Goal: Information Seeking & Learning: Check status

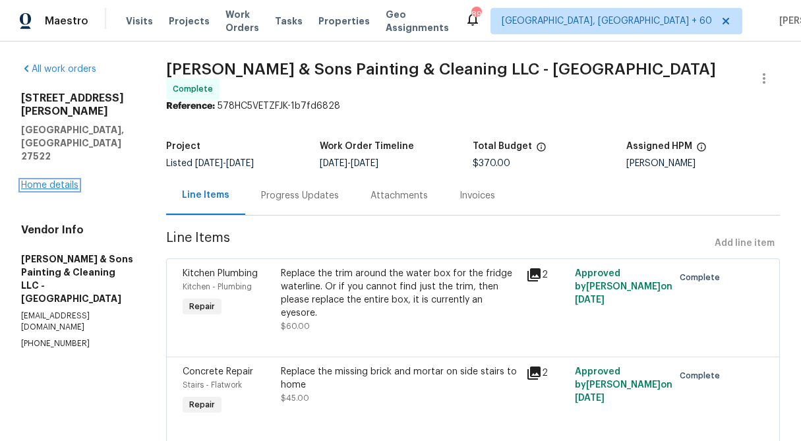
click at [44, 181] on link "Home details" at bounding box center [49, 185] width 57 height 9
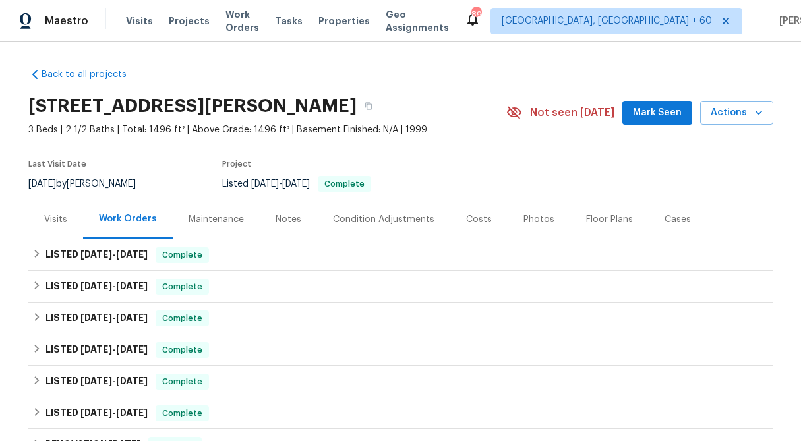
click at [55, 224] on div "Visits" at bounding box center [55, 219] width 23 height 13
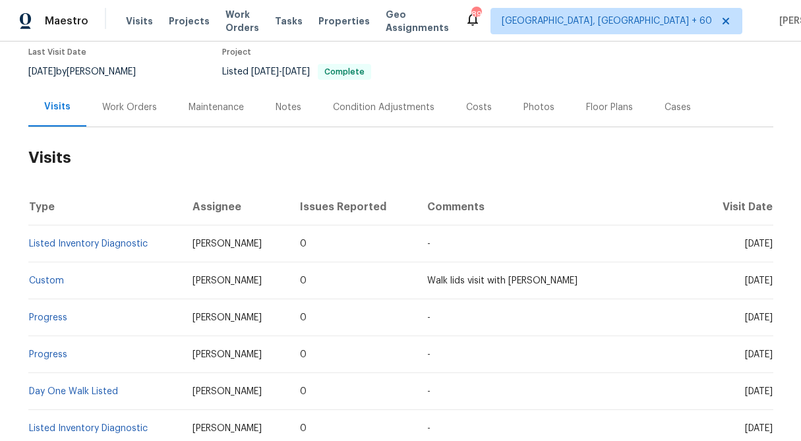
scroll to position [115, 0]
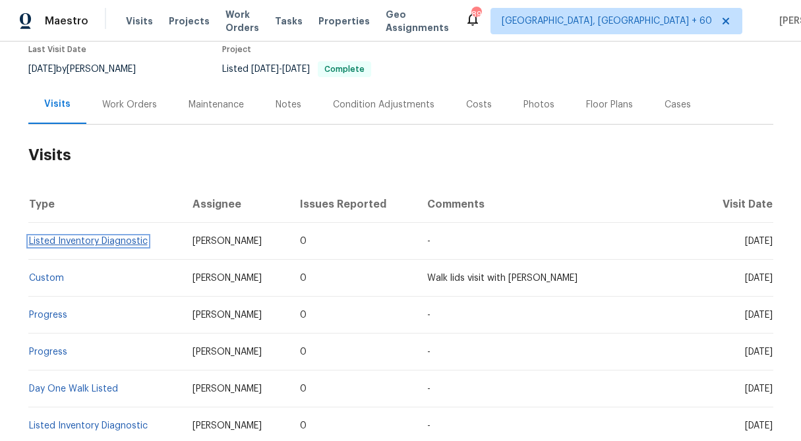
click at [90, 237] on link "Listed Inventory Diagnostic" at bounding box center [88, 241] width 119 height 9
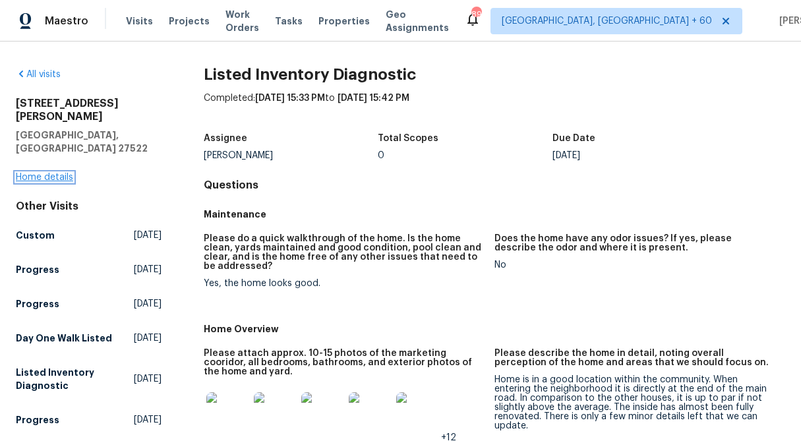
click at [57, 173] on link "Home details" at bounding box center [44, 177] width 57 height 9
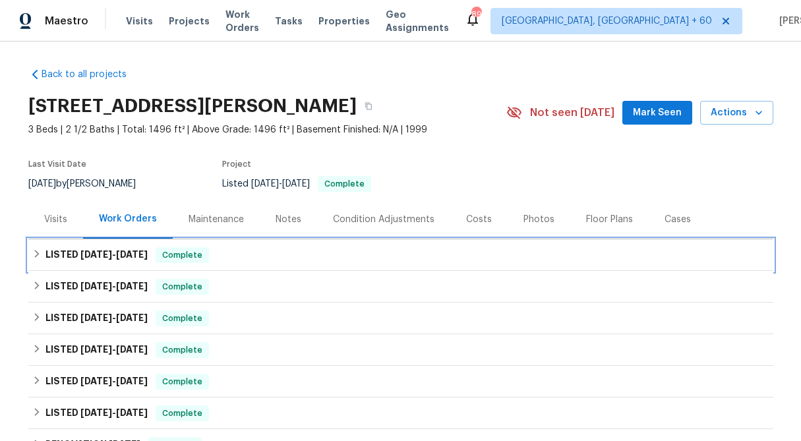
click at [30, 257] on div "LISTED [DATE] - [DATE] Complete" at bounding box center [400, 255] width 745 height 32
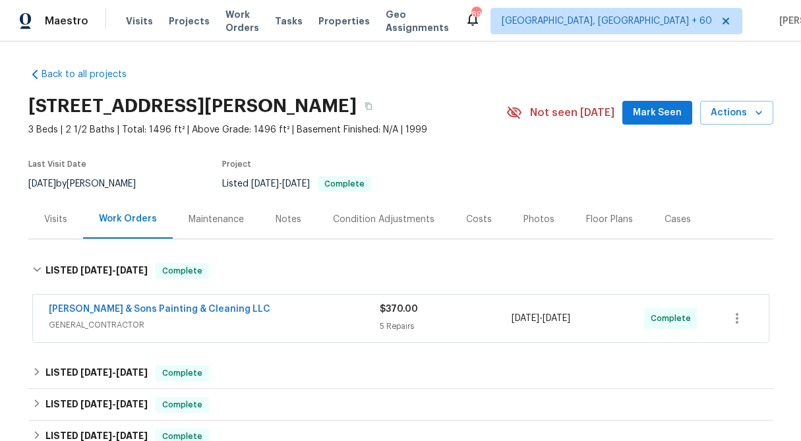
click at [401, 307] on span "$370.00" at bounding box center [399, 309] width 38 height 9
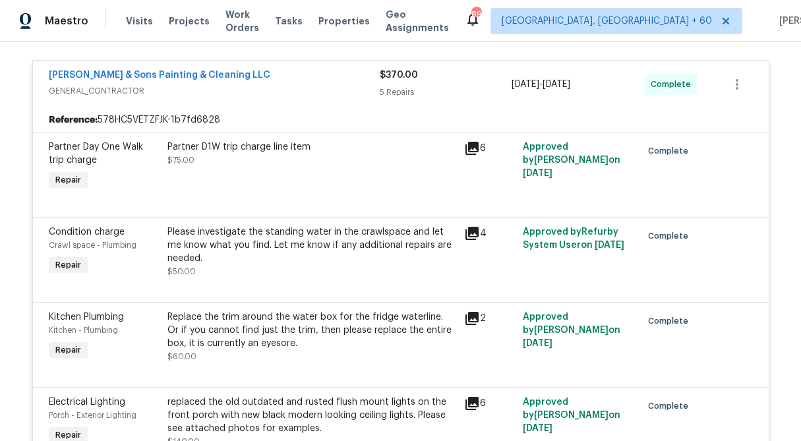
scroll to position [245, 0]
click at [204, 72] on link "[PERSON_NAME] & Sons Painting & Cleaning LLC" at bounding box center [160, 74] width 222 height 9
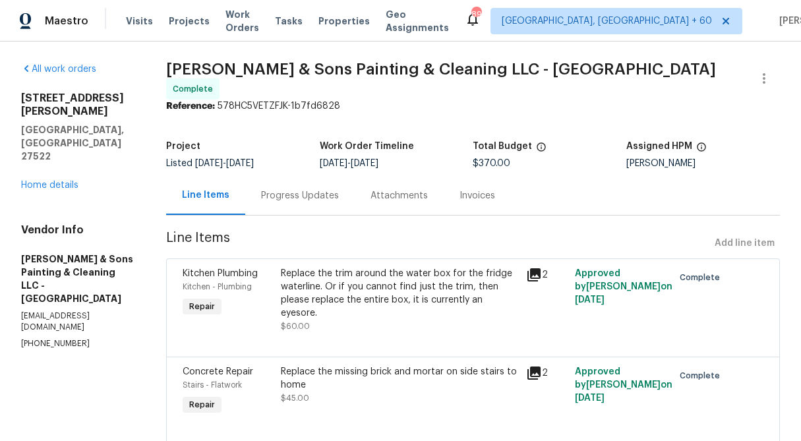
click at [304, 195] on div "Progress Updates" at bounding box center [300, 195] width 78 height 13
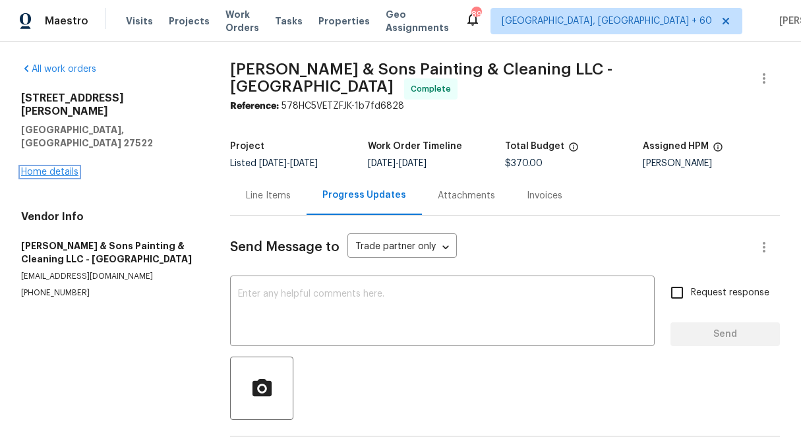
click at [51, 168] on link "Home details" at bounding box center [49, 172] width 57 height 9
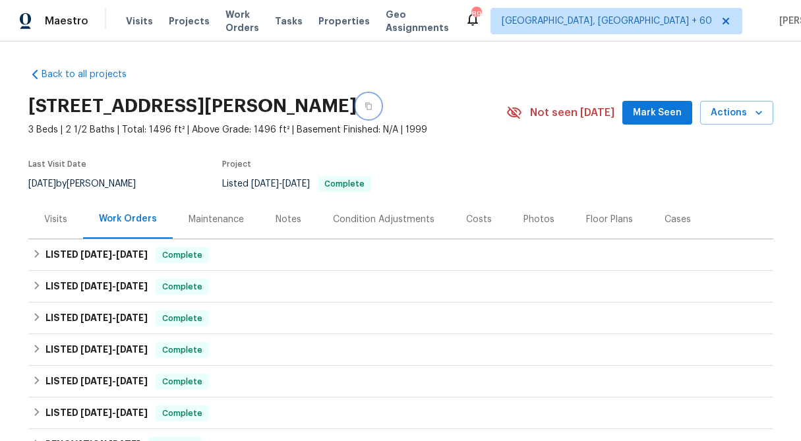
click at [372, 109] on icon "button" at bounding box center [368, 106] width 7 height 7
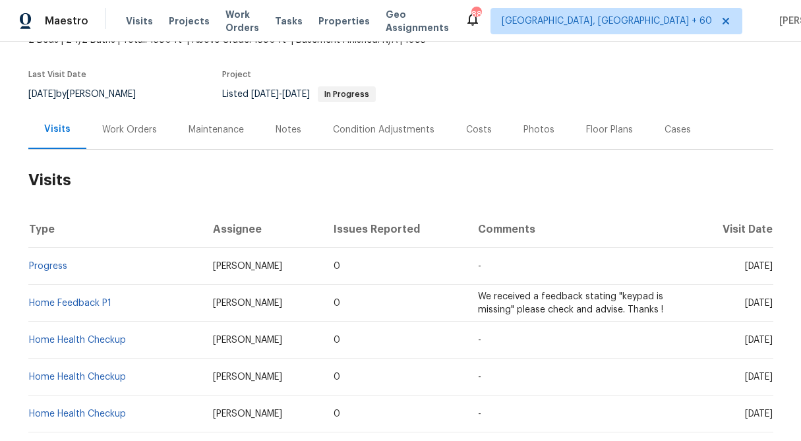
scroll to position [92, 0]
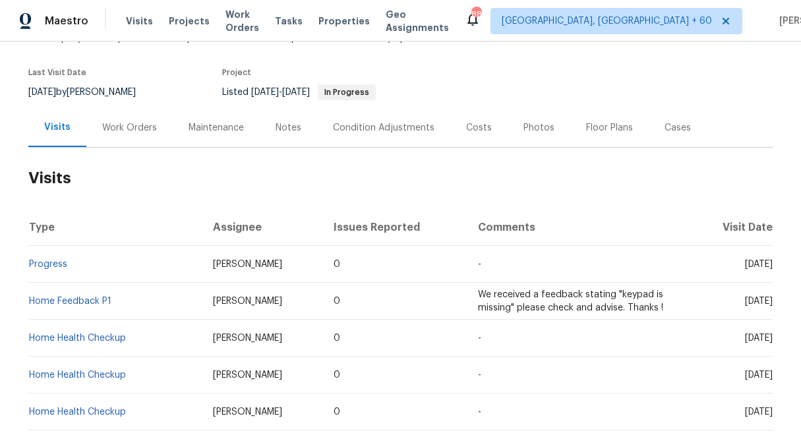
click at [142, 125] on div "Work Orders" at bounding box center [129, 127] width 55 height 13
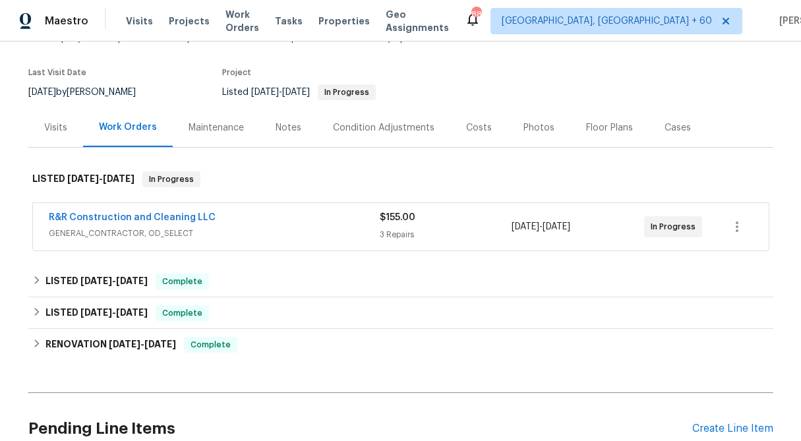
click at [404, 224] on div "$155.00 3 Repairs" at bounding box center [446, 227] width 133 height 32
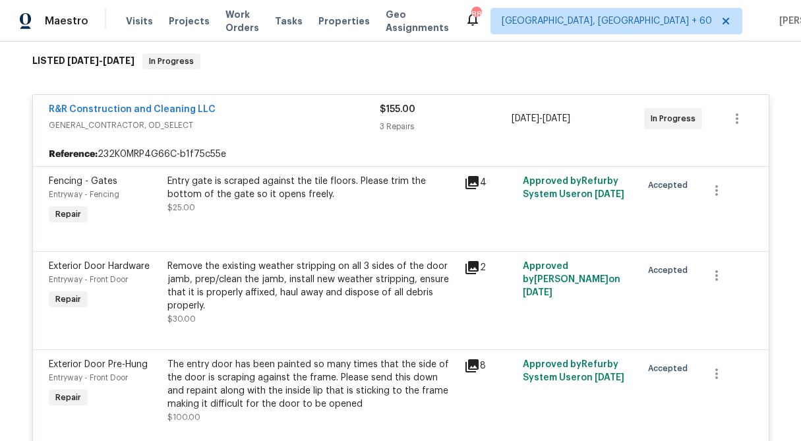
scroll to position [230, 0]
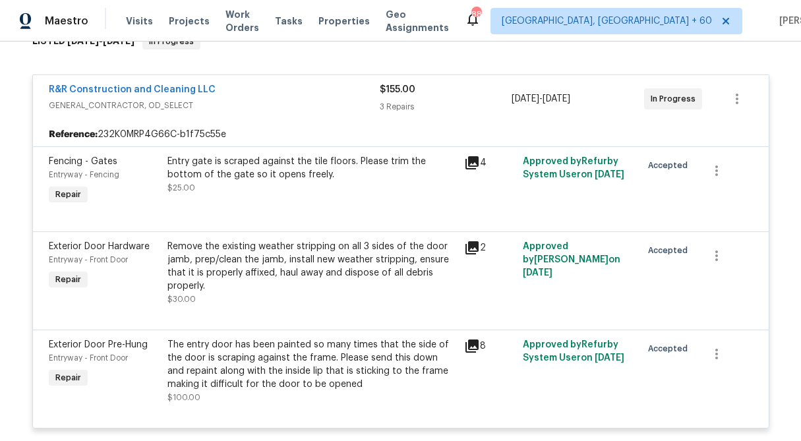
click at [398, 95] on div "$155.00" at bounding box center [446, 89] width 133 height 13
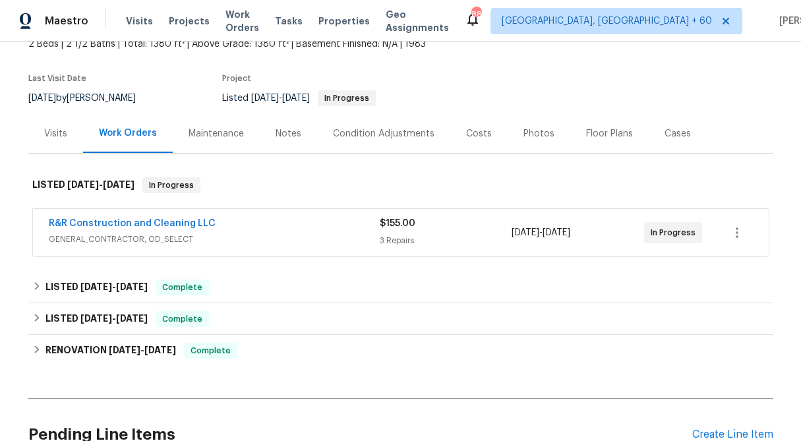
scroll to position [86, 0]
click at [48, 136] on div "Visits" at bounding box center [55, 133] width 23 height 13
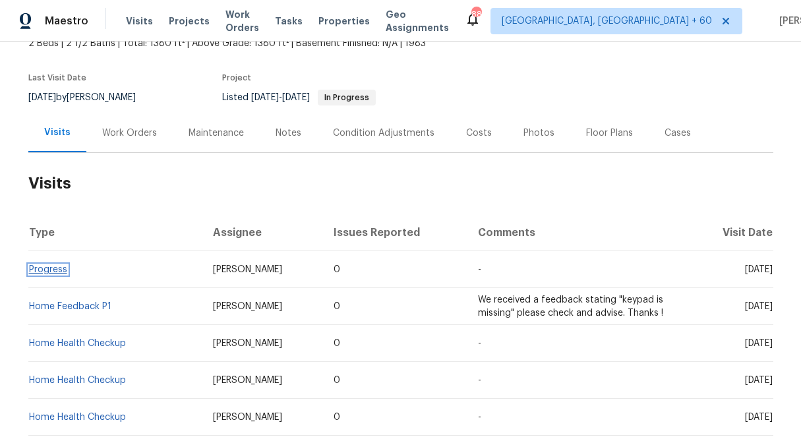
click at [57, 270] on link "Progress" at bounding box center [48, 269] width 38 height 9
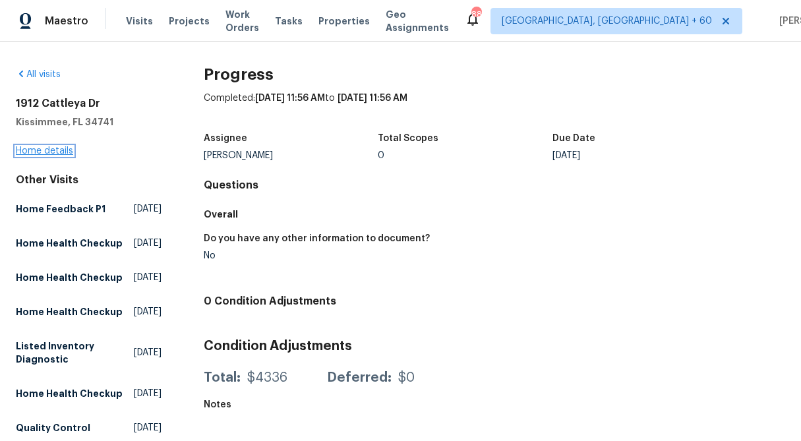
click at [46, 148] on link "Home details" at bounding box center [44, 150] width 57 height 9
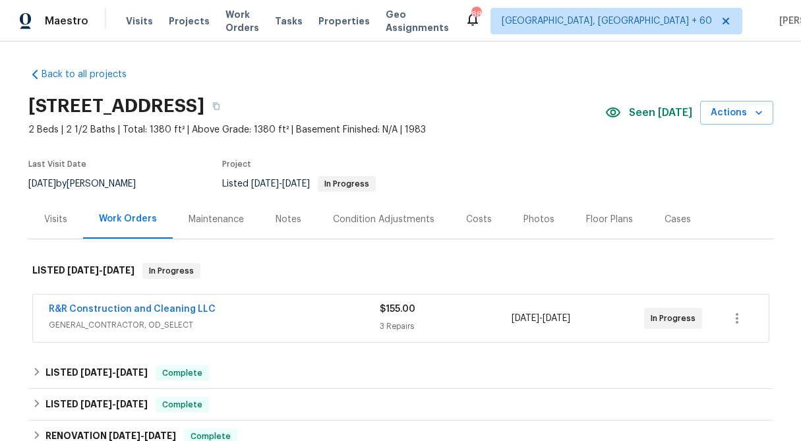
click at [406, 312] on span "$155.00" at bounding box center [398, 309] width 36 height 9
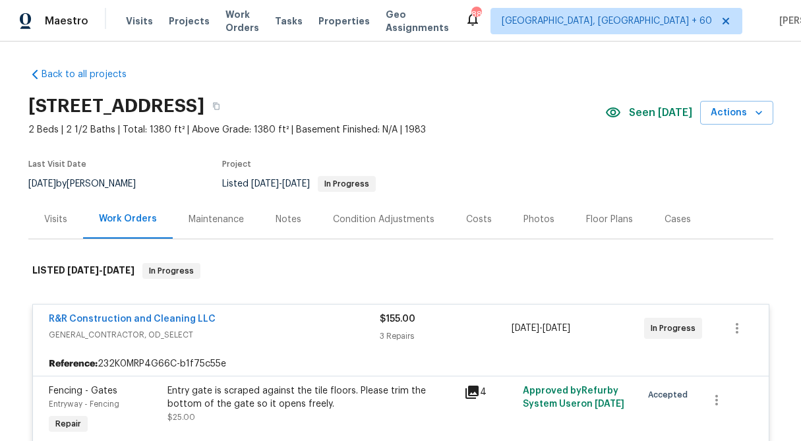
scroll to position [205, 0]
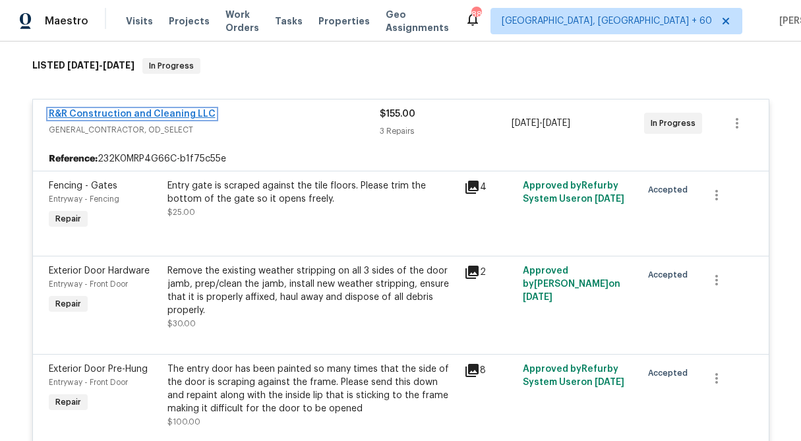
click at [154, 115] on link "R&R Construction and Cleaning LLC" at bounding box center [132, 113] width 167 height 9
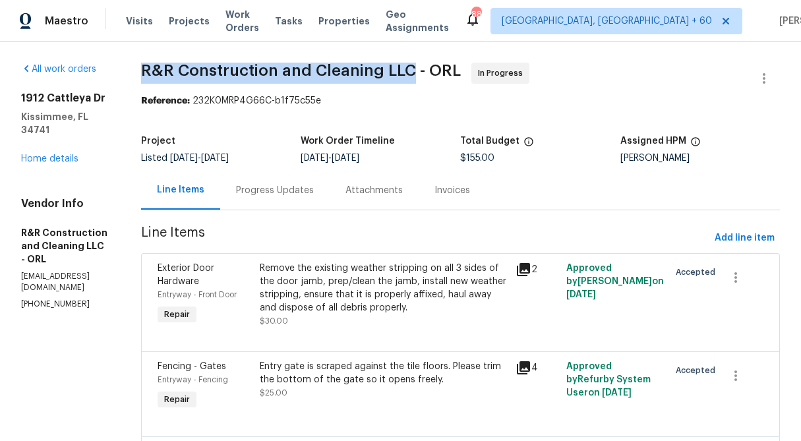
drag, startPoint x: 170, startPoint y: 67, endPoint x: 443, endPoint y: 74, distance: 273.2
click at [443, 74] on div "All work orders 1912 Cattleya Dr Kissimmee, FL 34741 Home details Vendor Info R…" at bounding box center [400, 314] width 801 height 544
click at [261, 82] on span "R&R Construction and Cleaning LLC - ORL In Progress" at bounding box center [445, 79] width 608 height 32
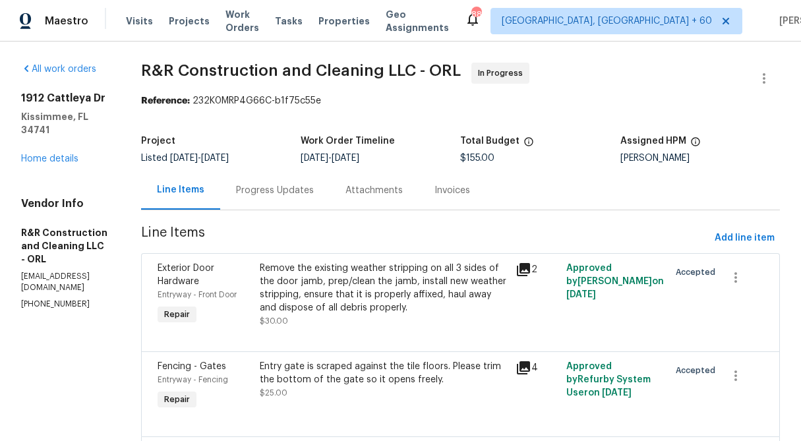
click at [164, 79] on div "All work orders 1912 Cattleya Dr Kissimmee, FL 34741 Home details Vendor Info R…" at bounding box center [400, 314] width 801 height 544
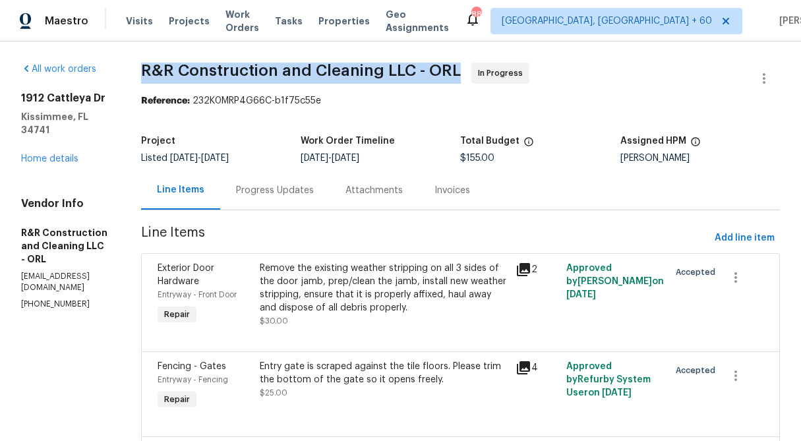
drag, startPoint x: 170, startPoint y: 64, endPoint x: 491, endPoint y: 67, distance: 320.6
click at [491, 67] on div "All work orders 1912 Cattleya Dr Kissimmee, FL 34741 Home details Vendor Info R…" at bounding box center [400, 314] width 801 height 544
copy span "R&R Construction and Cleaning LLC - ORL"
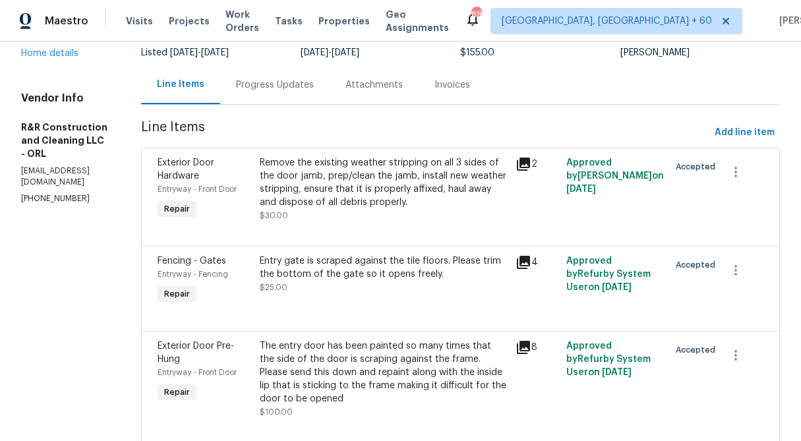
click at [291, 98] on div "Progress Updates" at bounding box center [274, 84] width 109 height 39
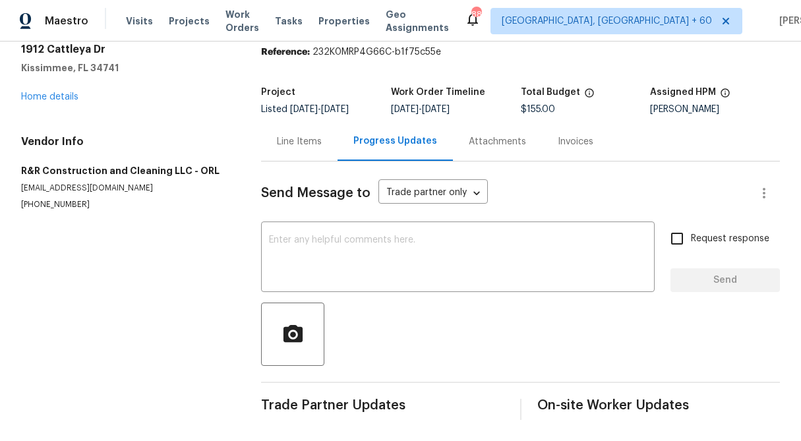
scroll to position [49, 0]
click at [281, 142] on div "Line Items" at bounding box center [299, 141] width 45 height 13
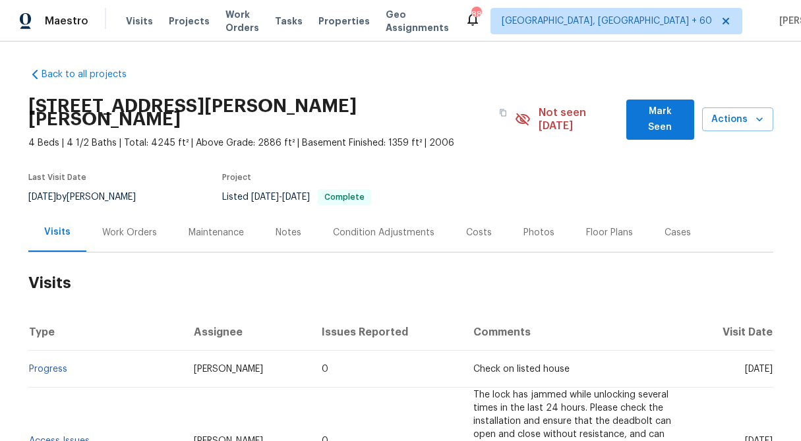
click at [128, 213] on div "Work Orders" at bounding box center [129, 232] width 86 height 39
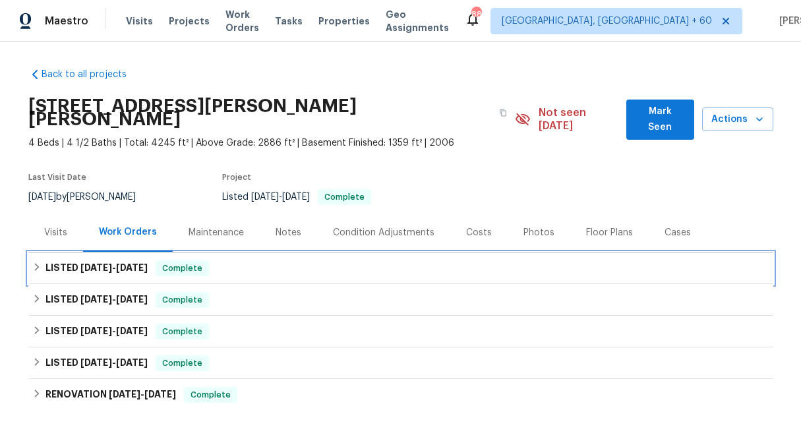
click at [36, 263] on icon at bounding box center [36, 267] width 9 height 9
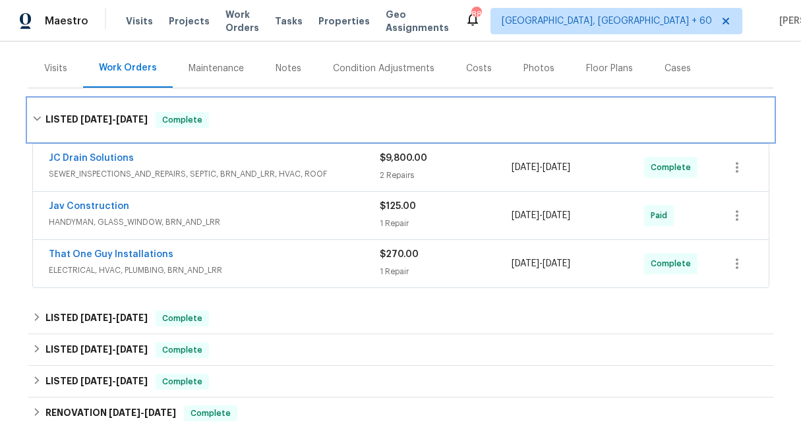
scroll to position [165, 0]
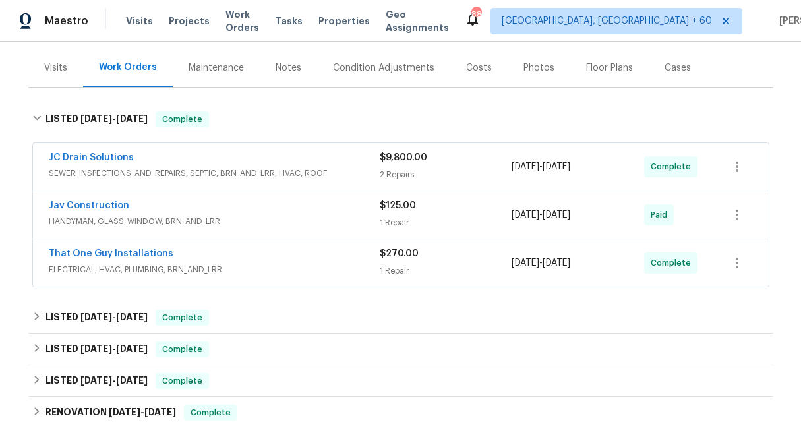
click at [416, 249] on span "$270.00" at bounding box center [399, 253] width 39 height 9
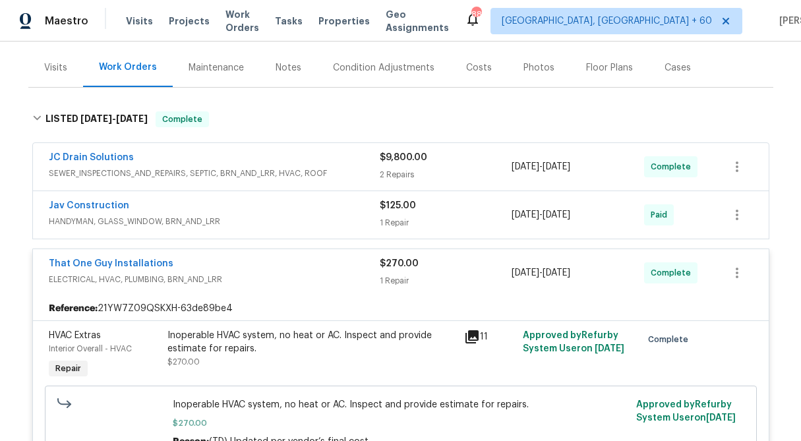
click at [406, 217] on div "$125.00 1 Repair" at bounding box center [446, 215] width 133 height 32
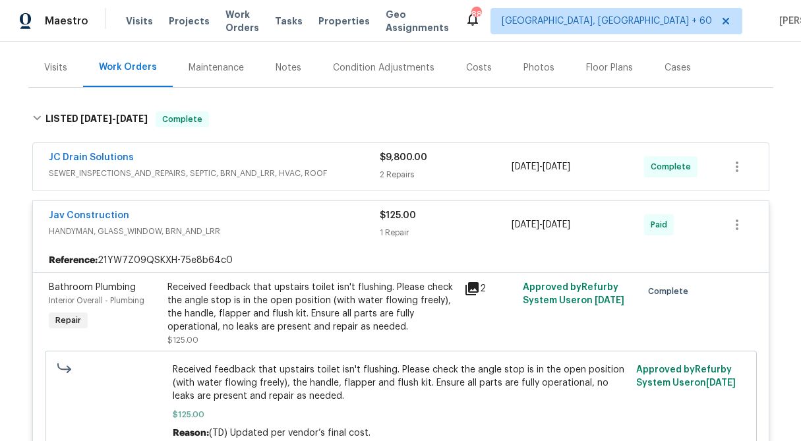
click at [409, 151] on div "$9,800.00" at bounding box center [446, 157] width 133 height 13
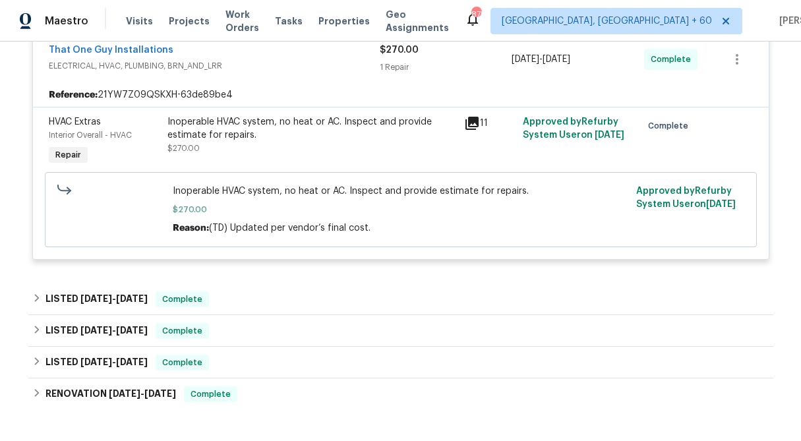
scroll to position [951, 0]
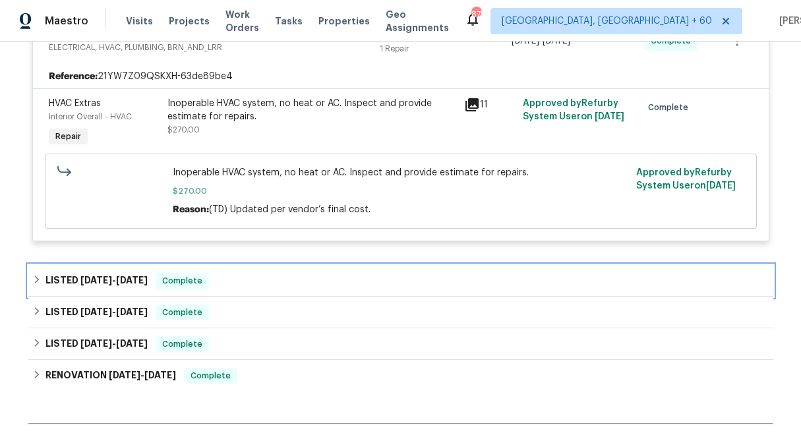
click at [34, 275] on icon at bounding box center [36, 279] width 9 height 9
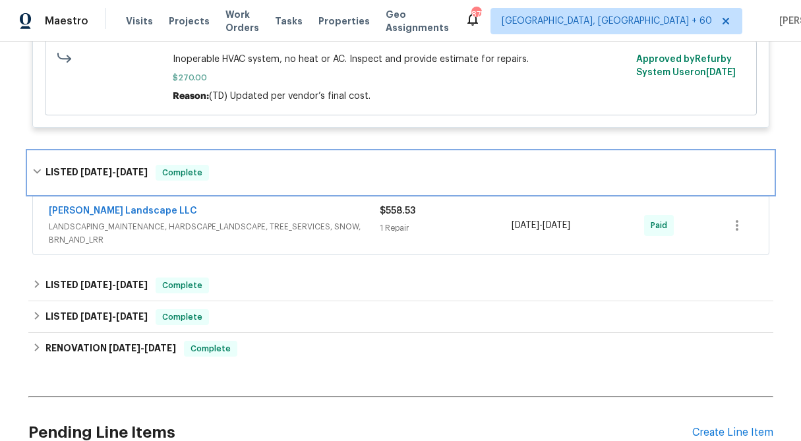
scroll to position [1078, 0]
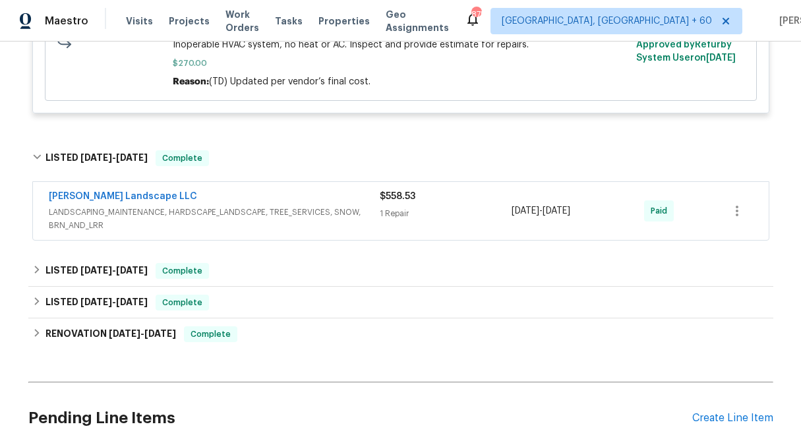
click at [398, 194] on div "$558.53 1 Repair" at bounding box center [446, 211] width 133 height 42
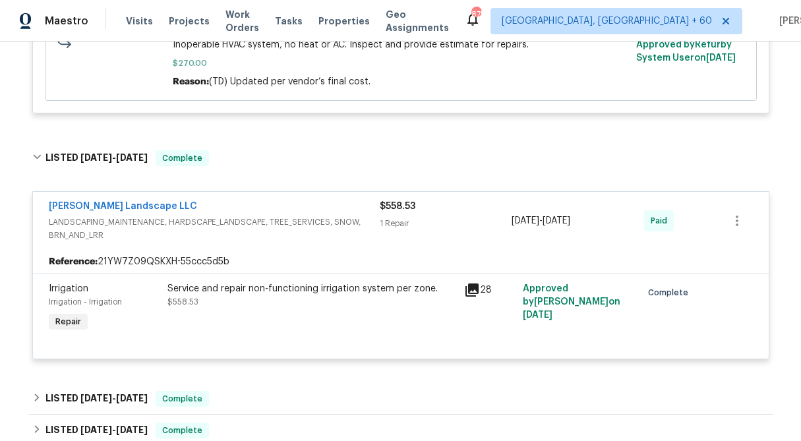
click at [398, 202] on span "$558.53" at bounding box center [398, 206] width 36 height 9
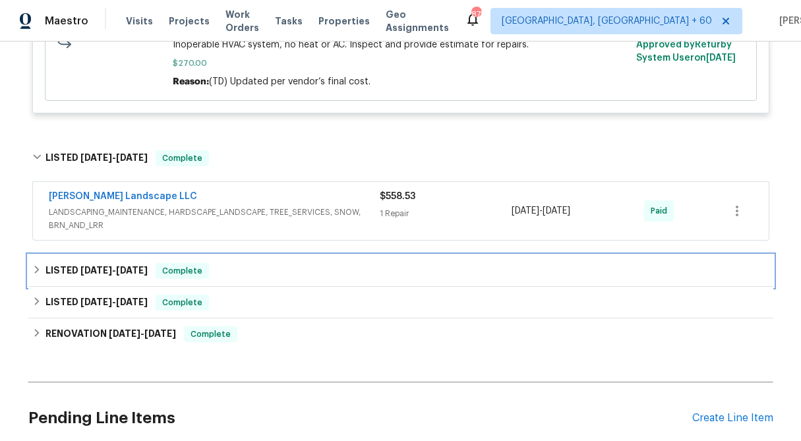
click at [42, 263] on div "LISTED 5/23/25 - 5/27/25 Complete" at bounding box center [400, 271] width 737 height 16
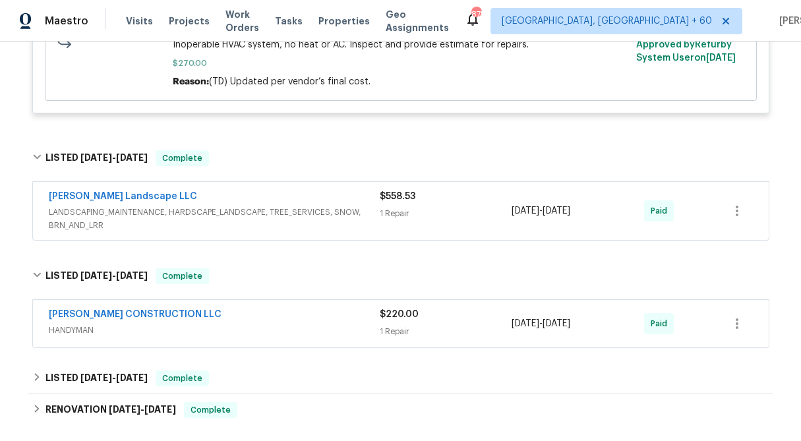
click at [414, 312] on div "$220.00 1 Repair" at bounding box center [446, 324] width 133 height 32
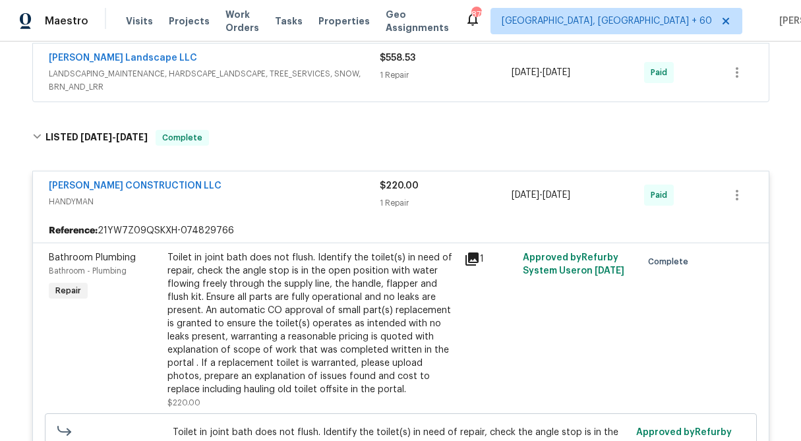
scroll to position [1213, 0]
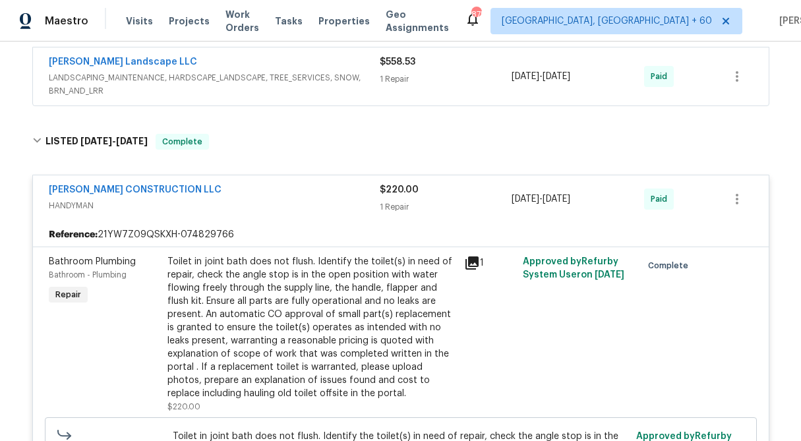
click at [398, 186] on div "$220.00 1 Repair" at bounding box center [446, 199] width 133 height 32
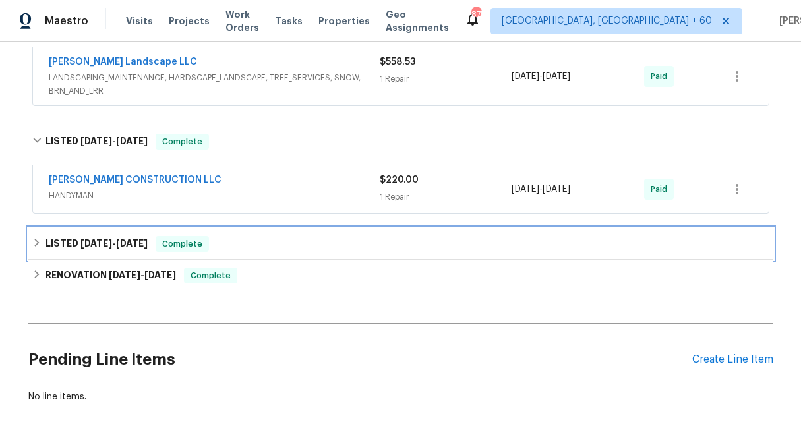
click at [34, 238] on icon at bounding box center [36, 242] width 9 height 9
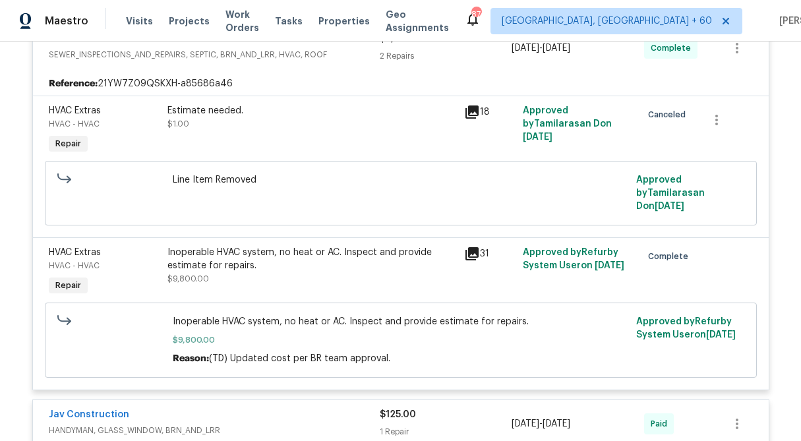
scroll to position [298, 0]
